Goal: Use online tool/utility: Utilize a website feature to perform a specific function

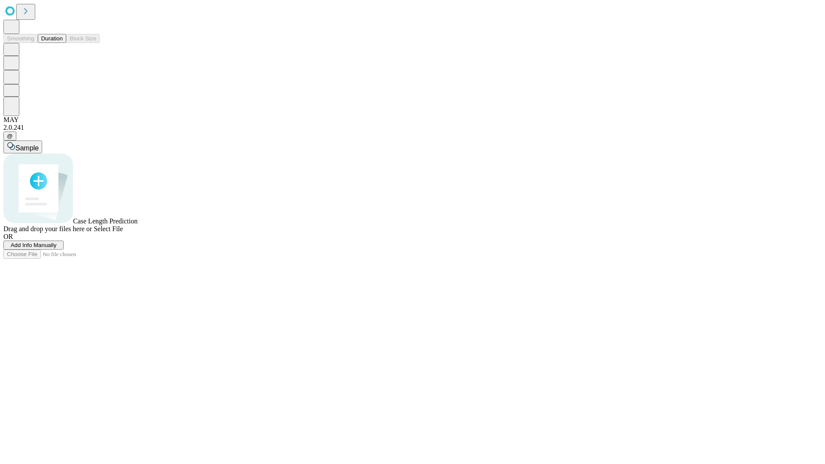
click at [63, 43] on button "Duration" at bounding box center [52, 38] width 28 height 9
click at [57, 248] on span "Add Info Manually" at bounding box center [34, 245] width 46 height 6
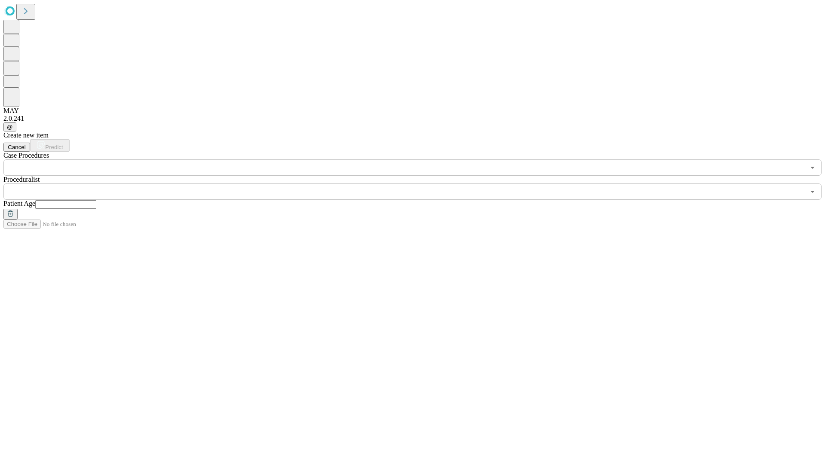
click at [96, 200] on input "text" at bounding box center [65, 204] width 61 height 9
type input "**"
click at [419, 184] on input "text" at bounding box center [404, 192] width 802 height 16
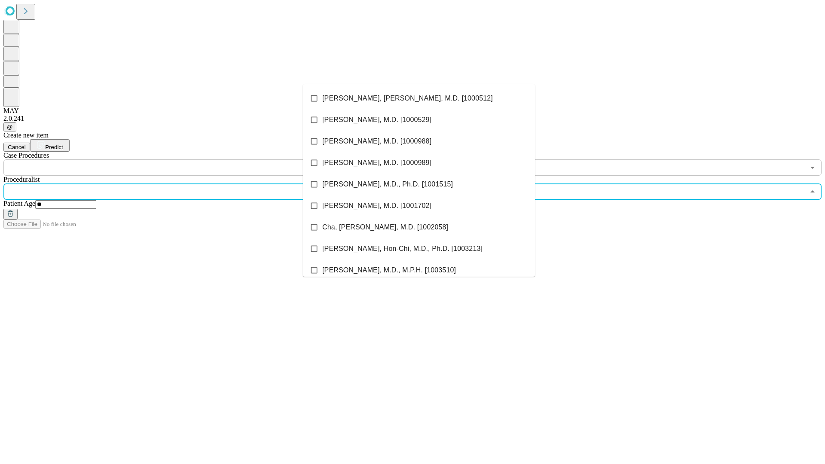
click at [419, 98] on li "[PERSON_NAME], [PERSON_NAME], M.D. [1000512]" at bounding box center [419, 98] width 232 height 21
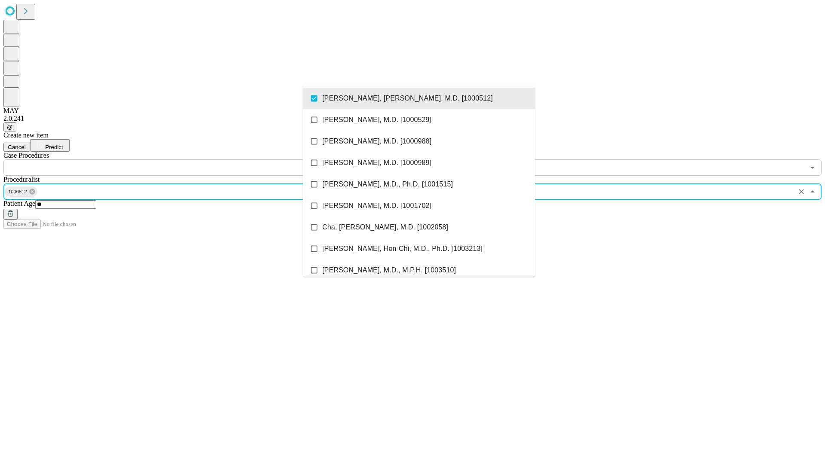
click at [181, 159] on input "text" at bounding box center [404, 167] width 802 height 16
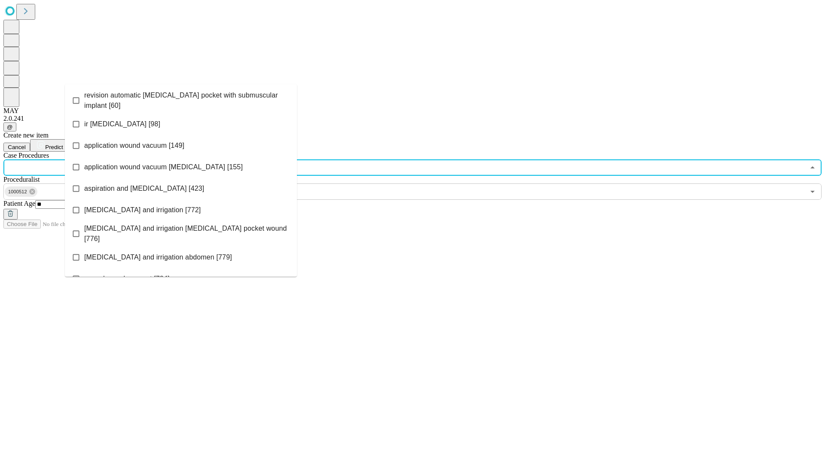
click at [181, 98] on span "revision automatic [MEDICAL_DATA] pocket with submuscular implant [60]" at bounding box center [187, 100] width 206 height 21
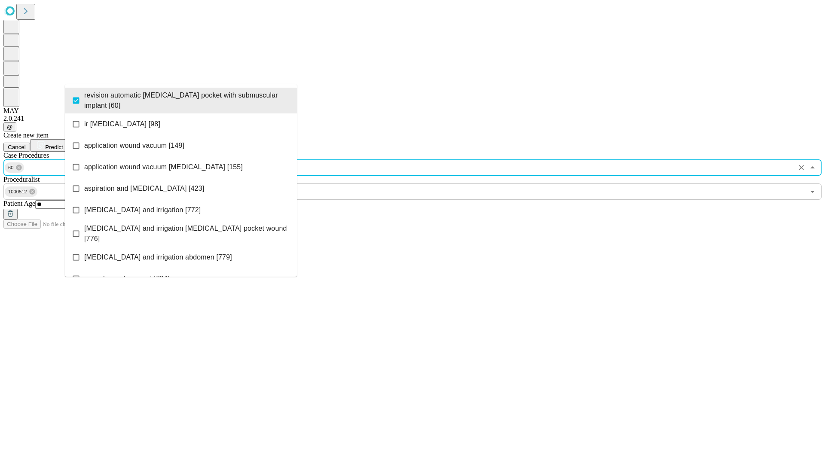
click at [63, 144] on span "Predict" at bounding box center [54, 147] width 18 height 6
